Goal: Task Accomplishment & Management: Manage account settings

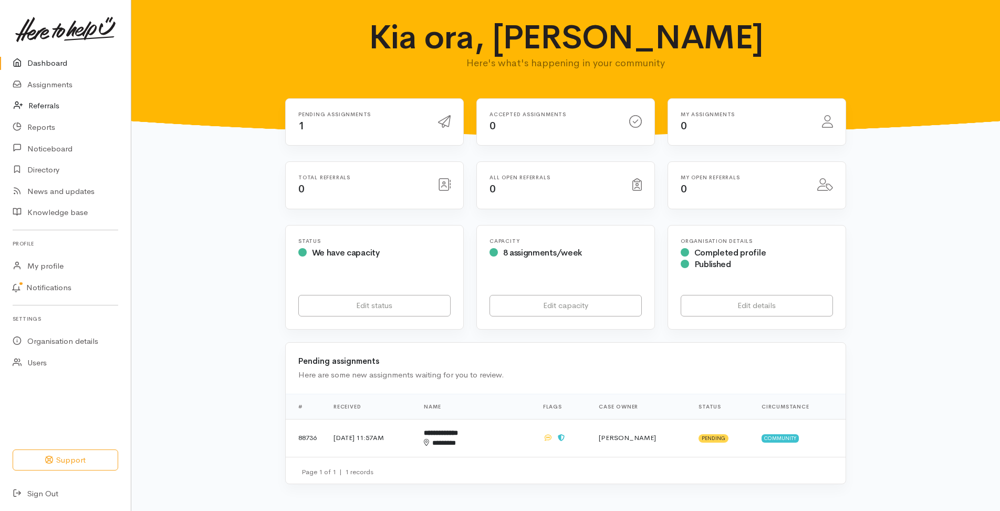
click at [58, 100] on link "Referrals" at bounding box center [65, 106] width 131 height 22
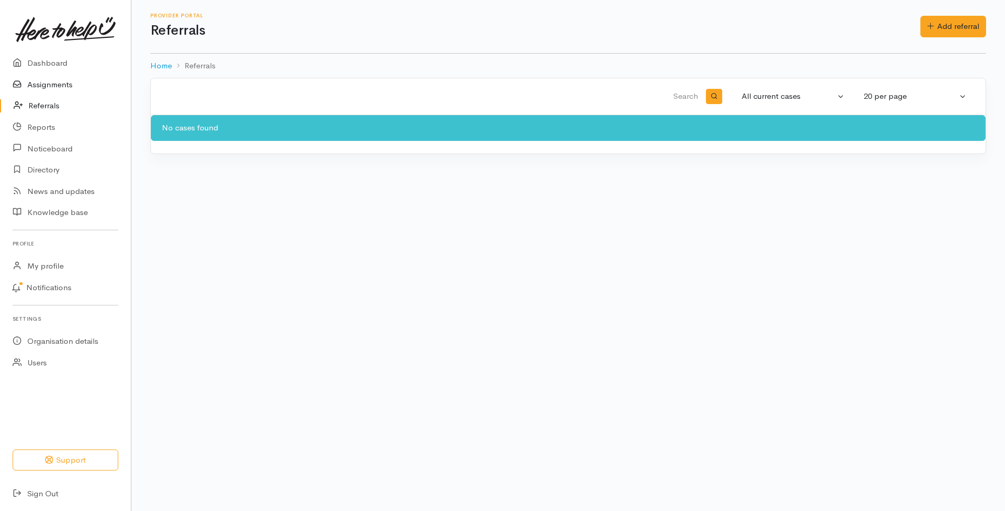
click at [81, 85] on link "Assignments" at bounding box center [65, 85] width 131 height 22
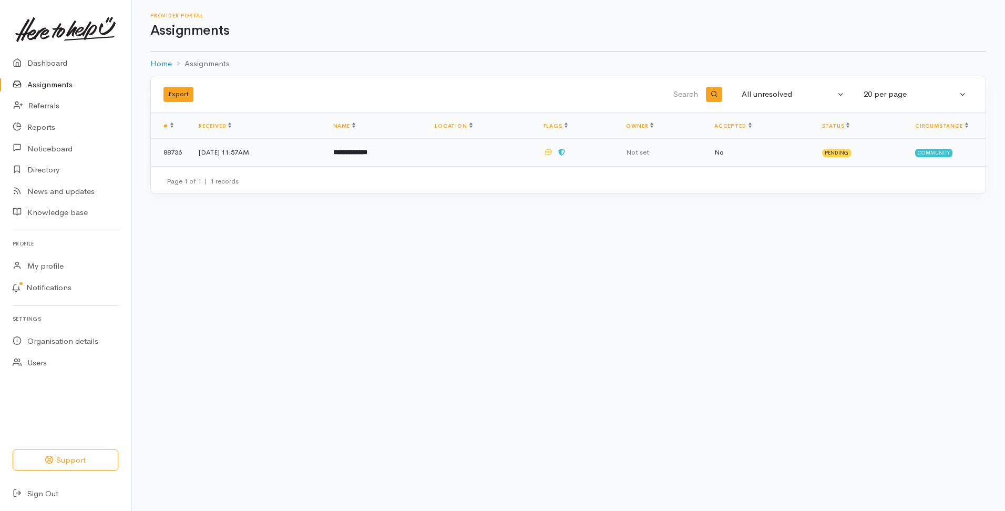
click at [281, 150] on td "[DATE] 11:57AM" at bounding box center [257, 152] width 135 height 27
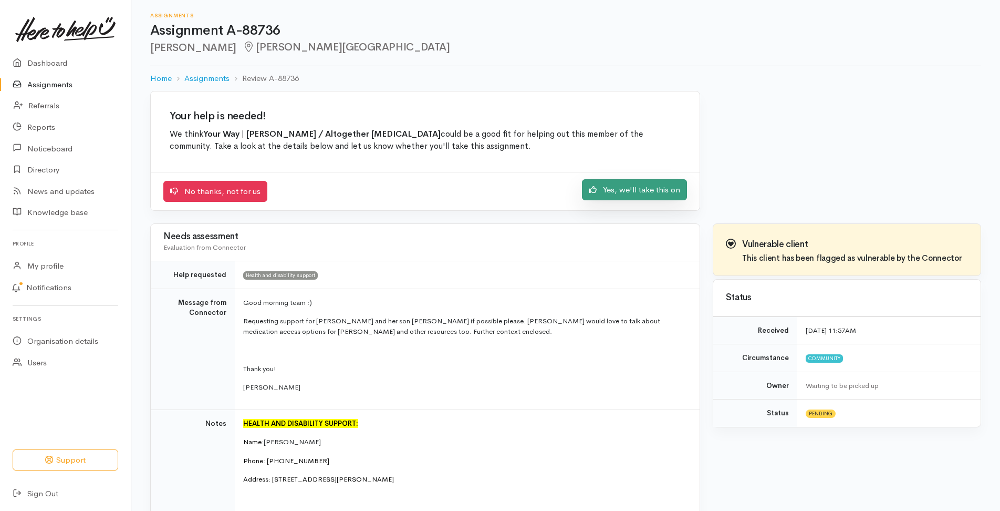
click at [633, 192] on link "Yes, we'll take this on" at bounding box center [634, 190] width 105 height 22
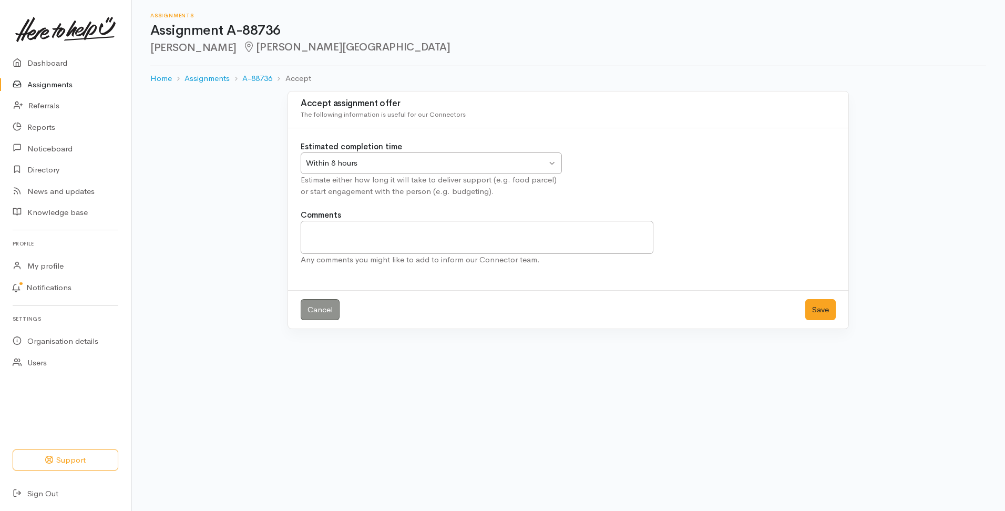
click at [351, 158] on div "Within 8 hours" at bounding box center [426, 163] width 241 height 12
click at [824, 313] on button "Save" at bounding box center [820, 310] width 30 height 22
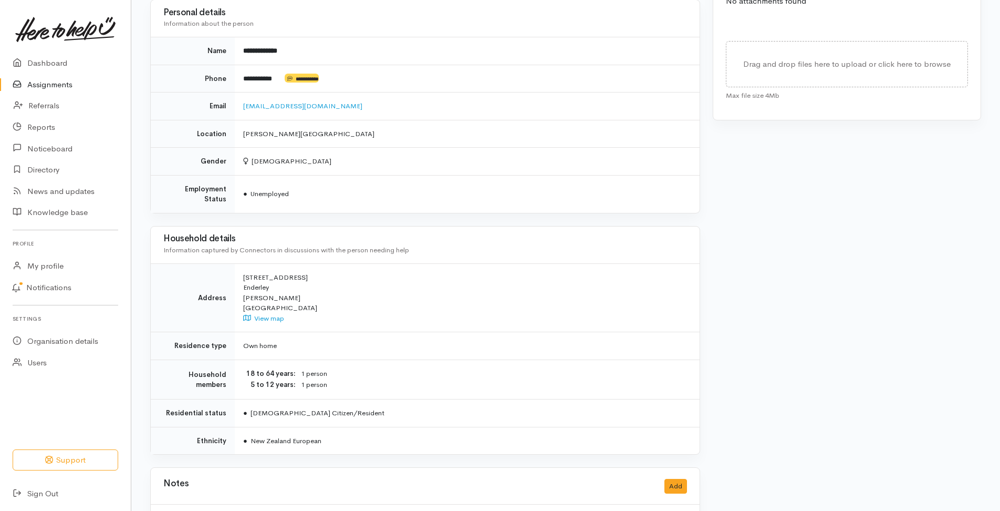
scroll to position [572, 0]
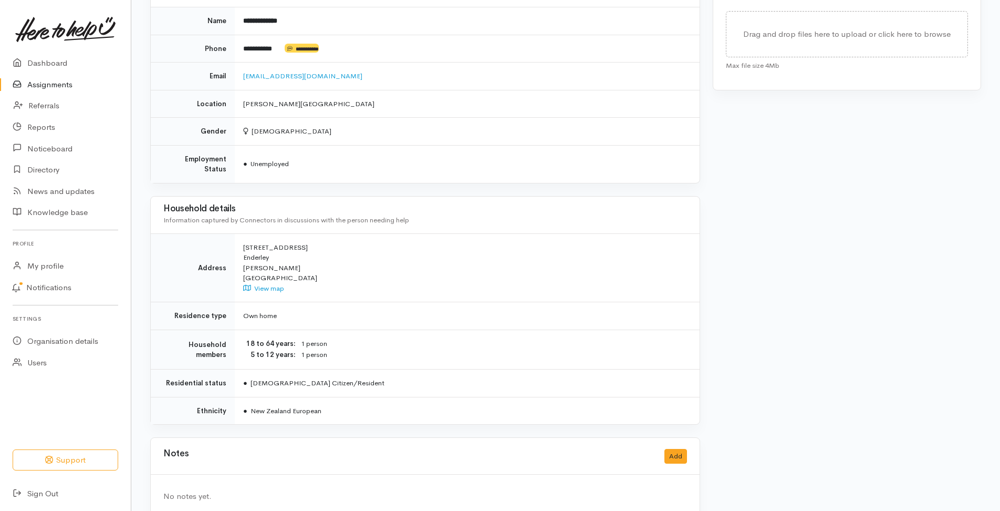
drag, startPoint x: 173, startPoint y: 160, endPoint x: 346, endPoint y: 396, distance: 292.9
click at [346, 396] on div "Needs assessment Evaluation from Connector Help requested Health and disability…" at bounding box center [425, 34] width 563 height 996
copy div "Lore ipsumdolo Sitame con adipiscing elitsed Doeiusm temp Incididun Utla etdolo…"
